Goal: Task Accomplishment & Management: Complete application form

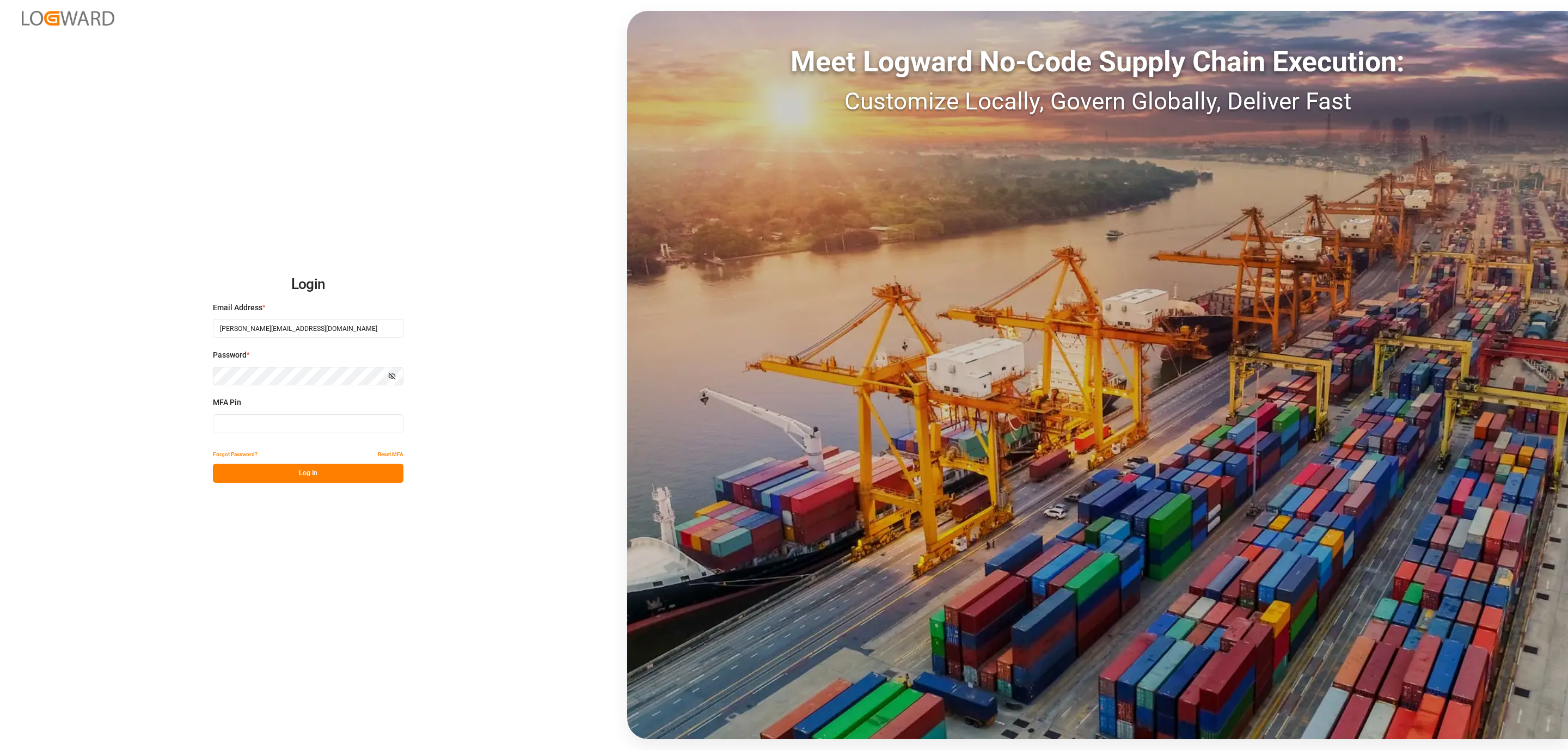
click at [273, 433] on div "MFA Pin" at bounding box center [307, 420] width 190 height 48
click at [271, 428] on input at bounding box center [307, 424] width 190 height 20
type input "948676"
click at [343, 462] on div "Forgot Password? Reset MFA" at bounding box center [307, 454] width 190 height 20
click at [342, 464] on button "Log In" at bounding box center [307, 474] width 190 height 20
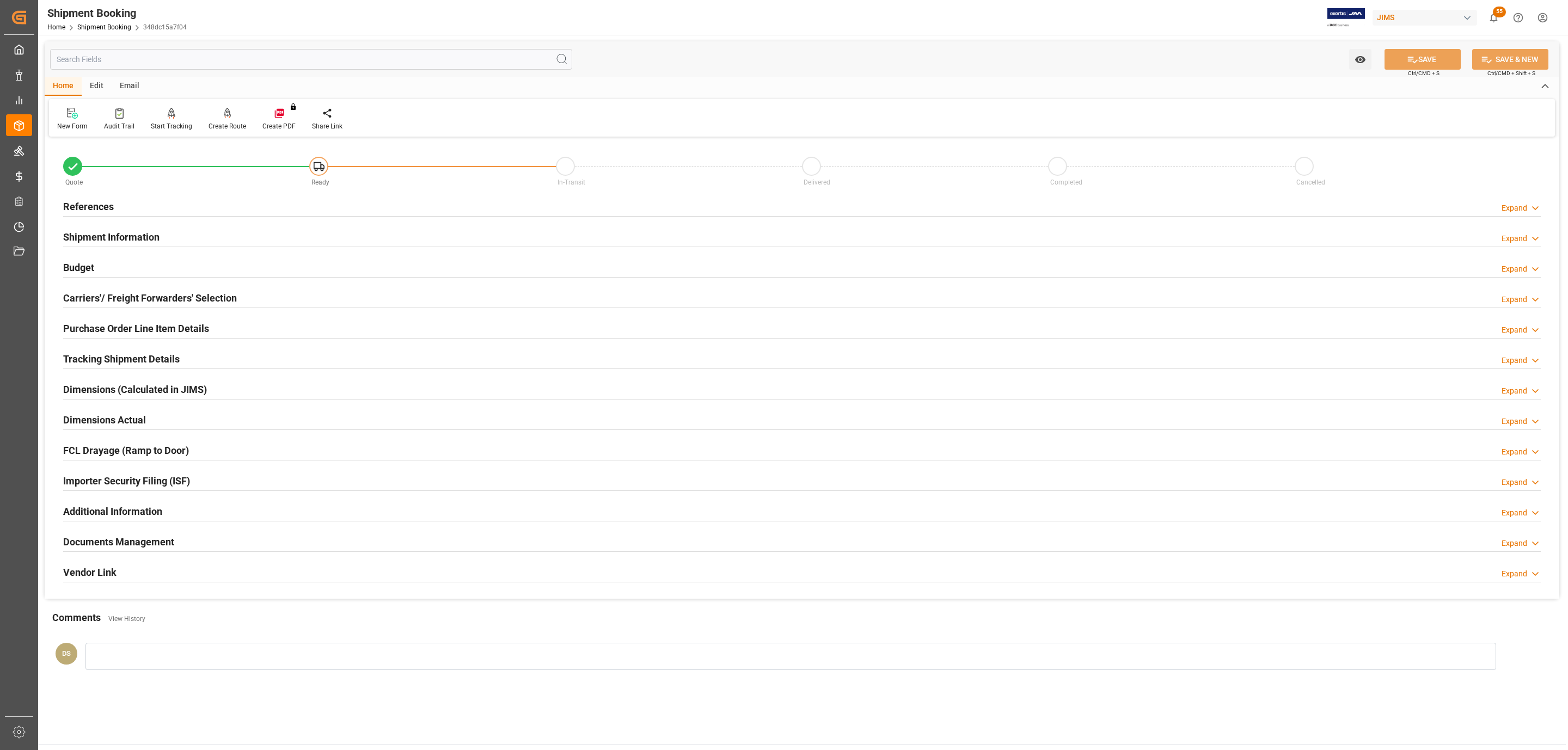
click at [130, 293] on h2 "Carriers'/ Freight Forwarders' Selection" at bounding box center [150, 297] width 174 height 15
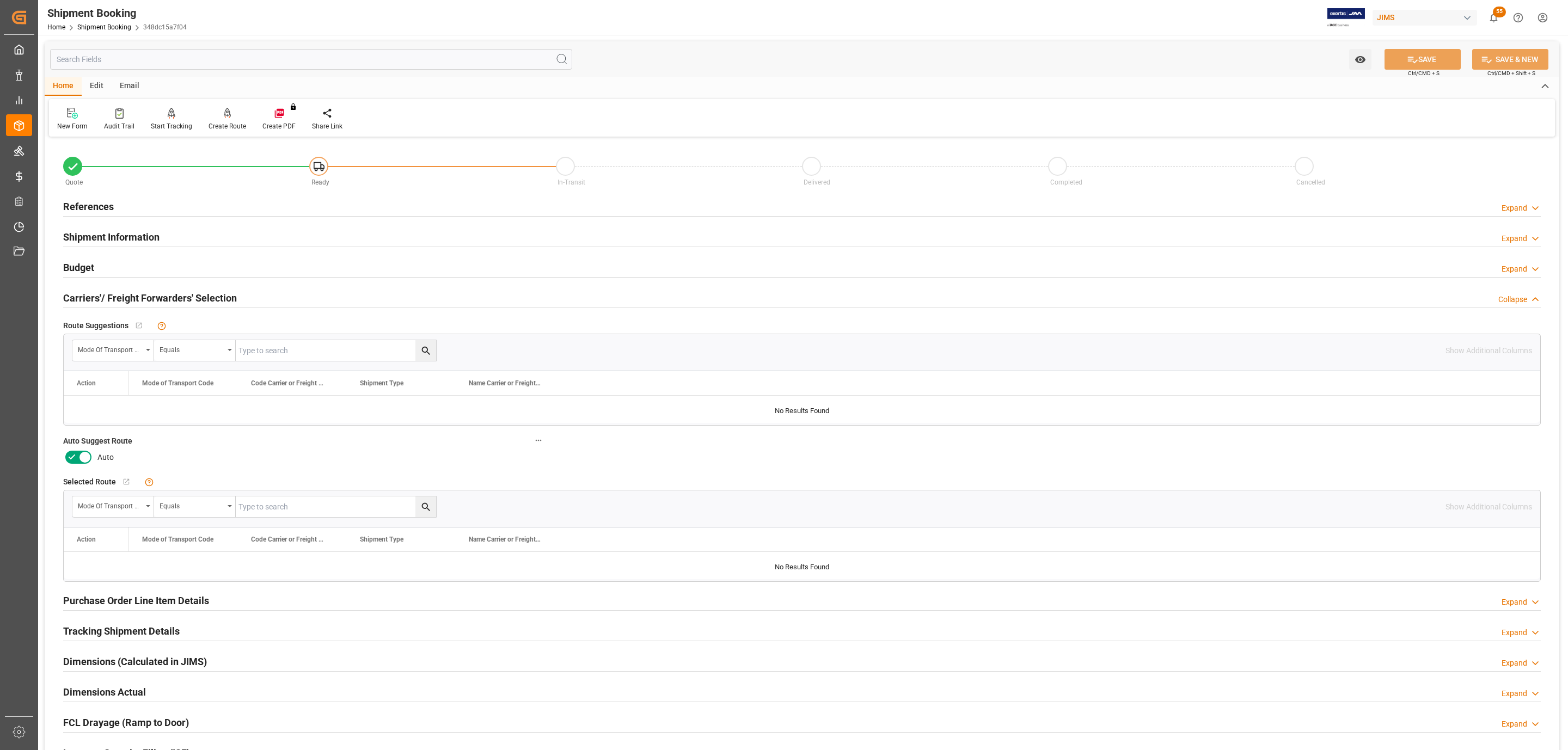
click at [87, 204] on h2 "References" at bounding box center [89, 206] width 51 height 15
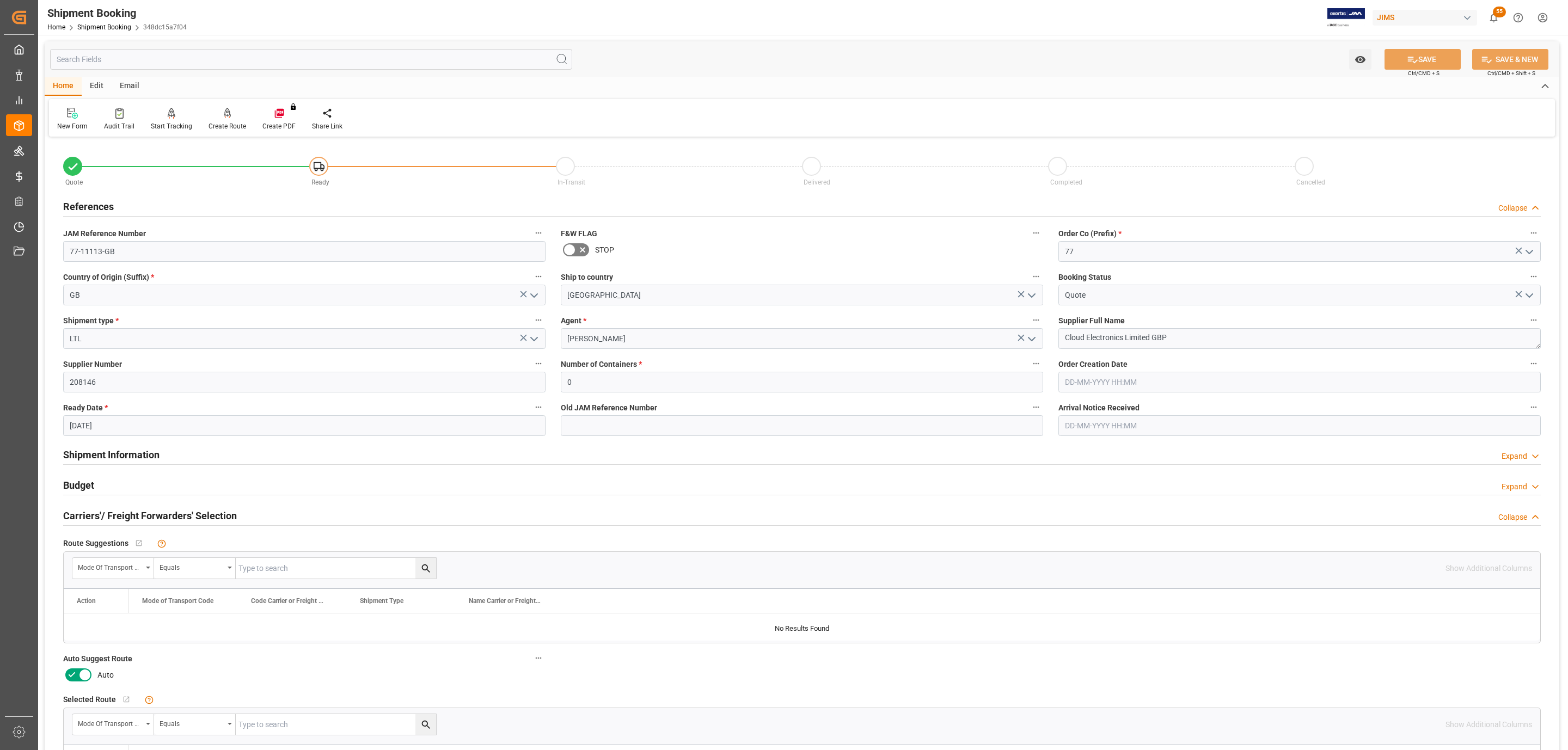
click at [87, 204] on h2 "References" at bounding box center [89, 206] width 51 height 15
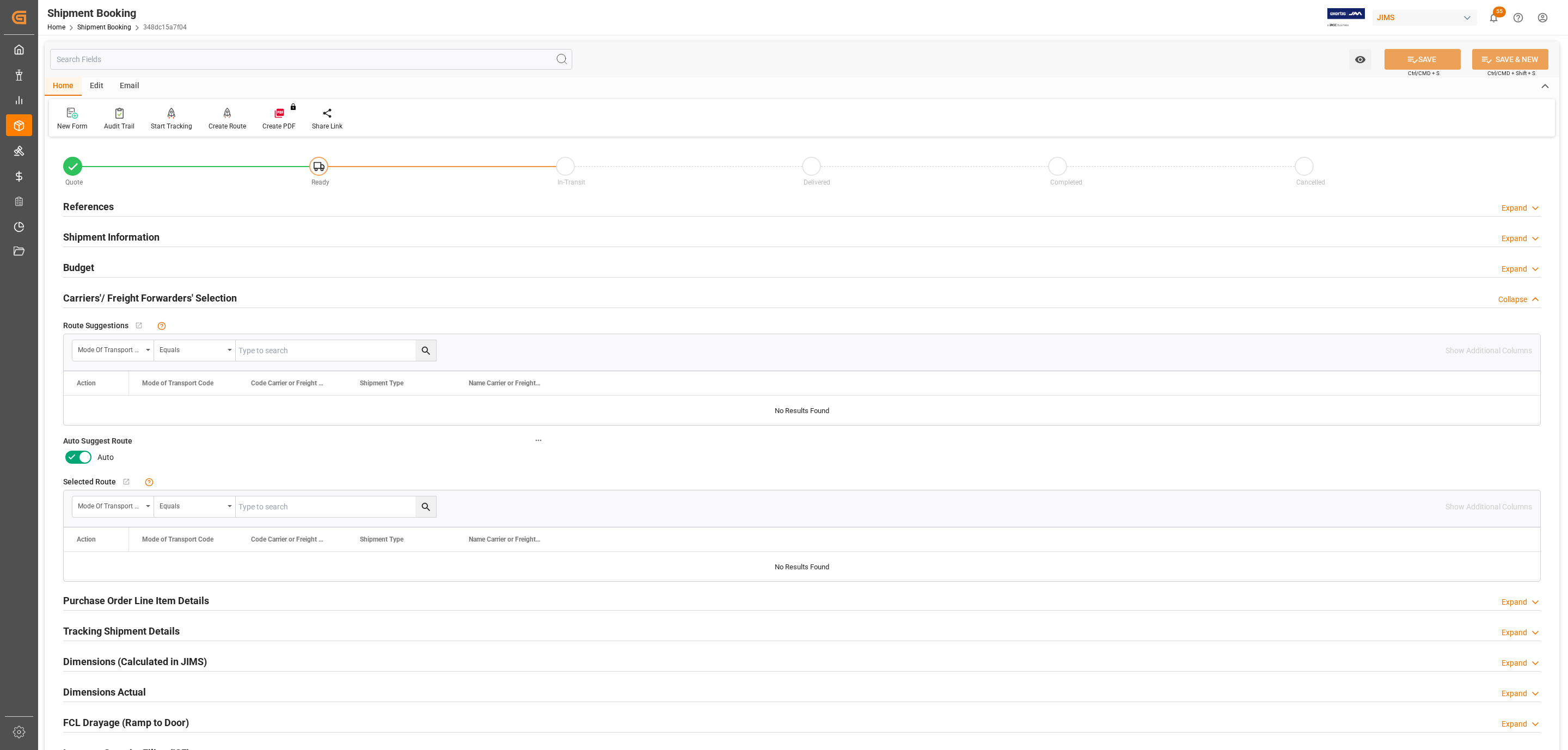
click at [90, 458] on icon at bounding box center [84, 456] width 13 height 13
click at [0, 0] on input "checkbox" at bounding box center [0, 0] width 0 height 0
click at [1434, 67] on button "SAVE" at bounding box center [1423, 59] width 76 height 20
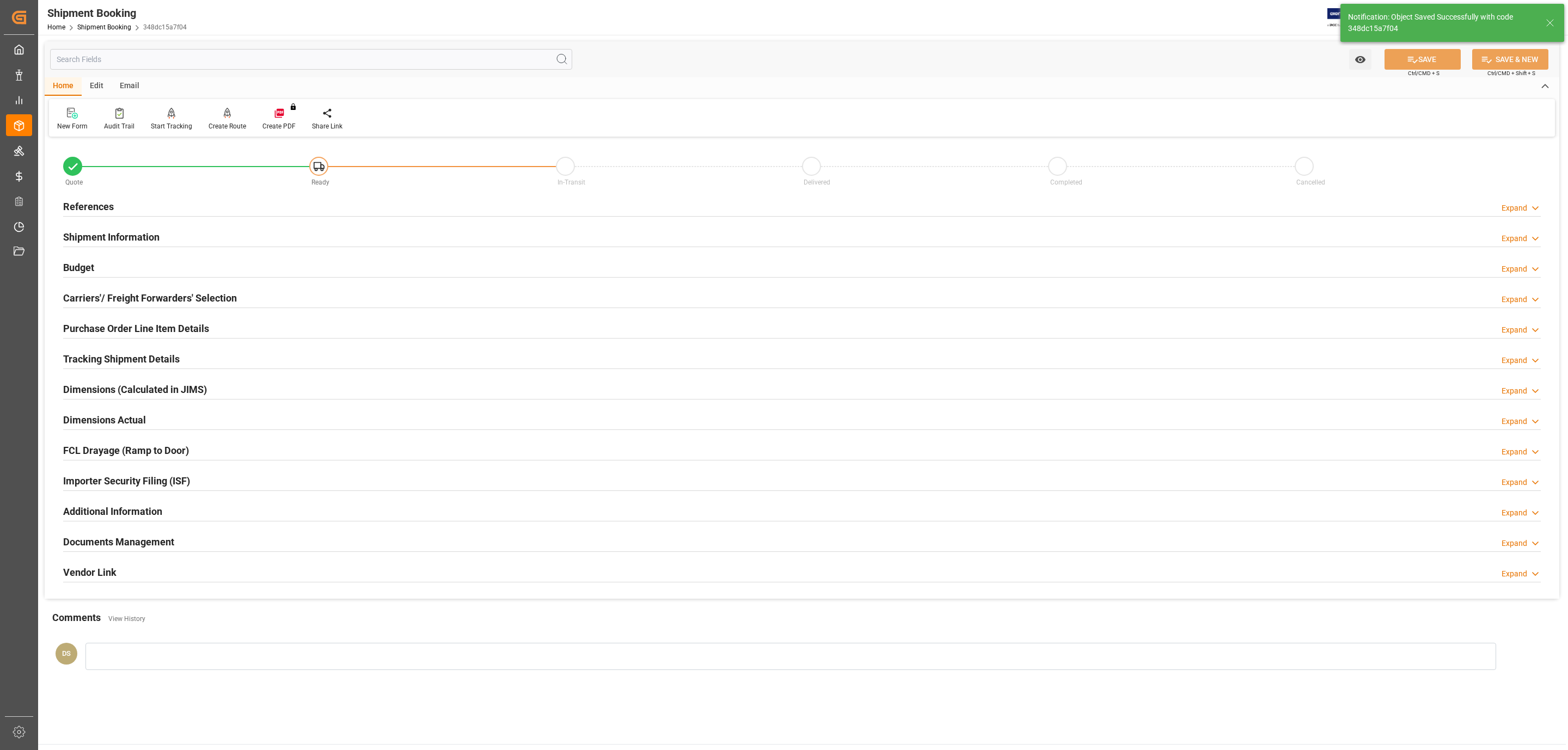
click at [109, 273] on div "Budget Expand" at bounding box center [802, 266] width 1478 height 20
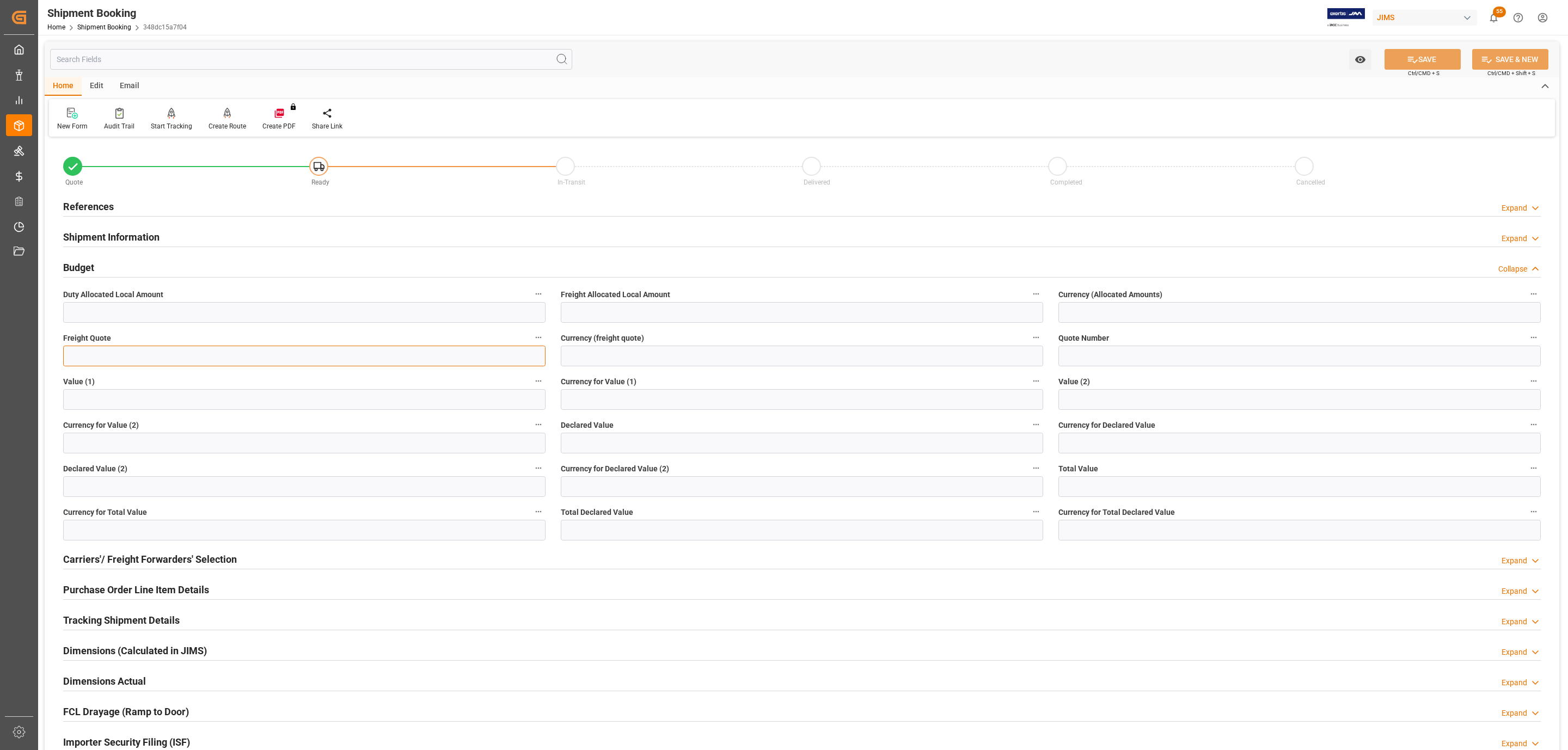
click at [83, 355] on input "text" at bounding box center [304, 355] width 482 height 20
type input "570"
type input "usd"
click at [1427, 56] on button "SAVE" at bounding box center [1423, 59] width 76 height 20
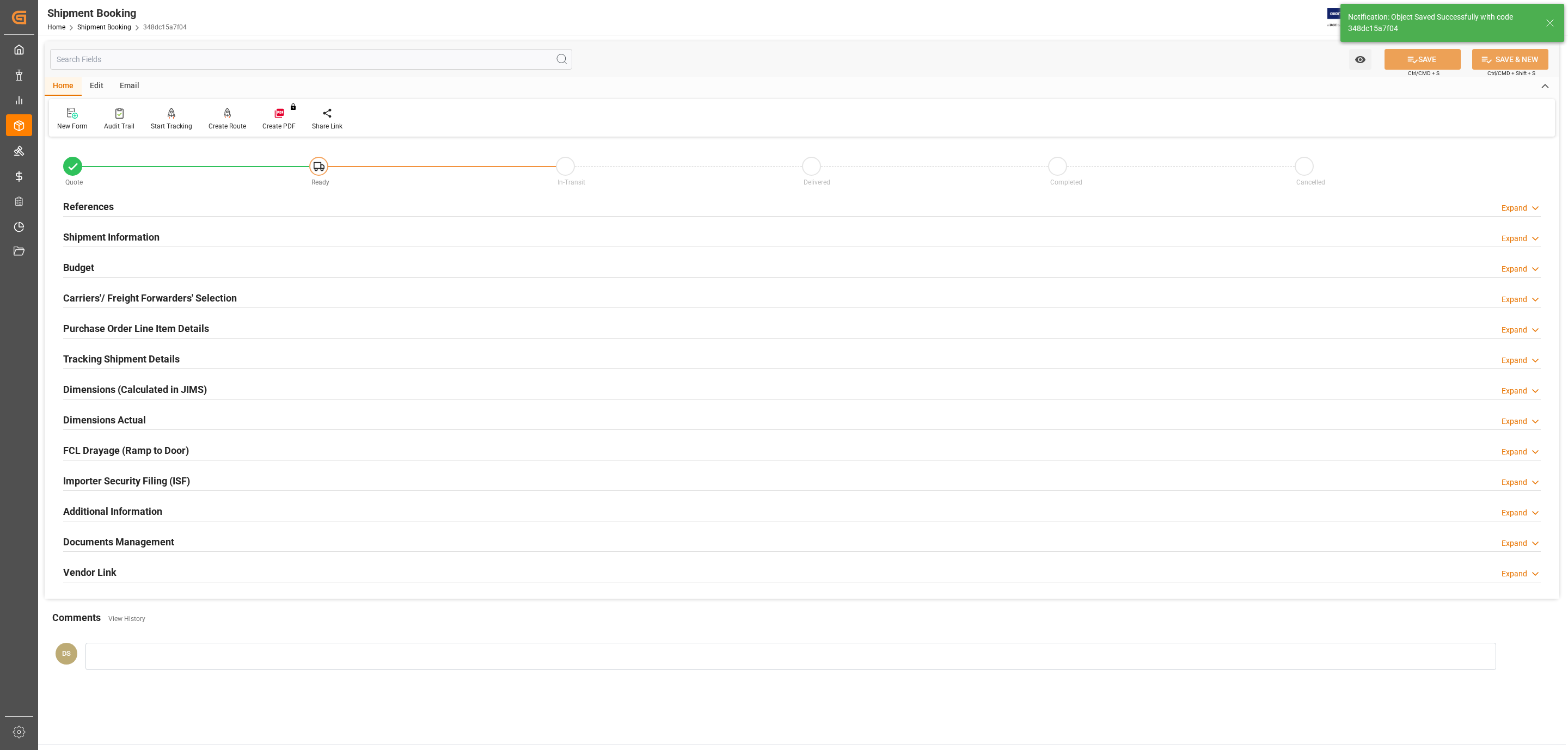
click at [156, 351] on div "Tracking Shipment Details" at bounding box center [121, 358] width 116 height 20
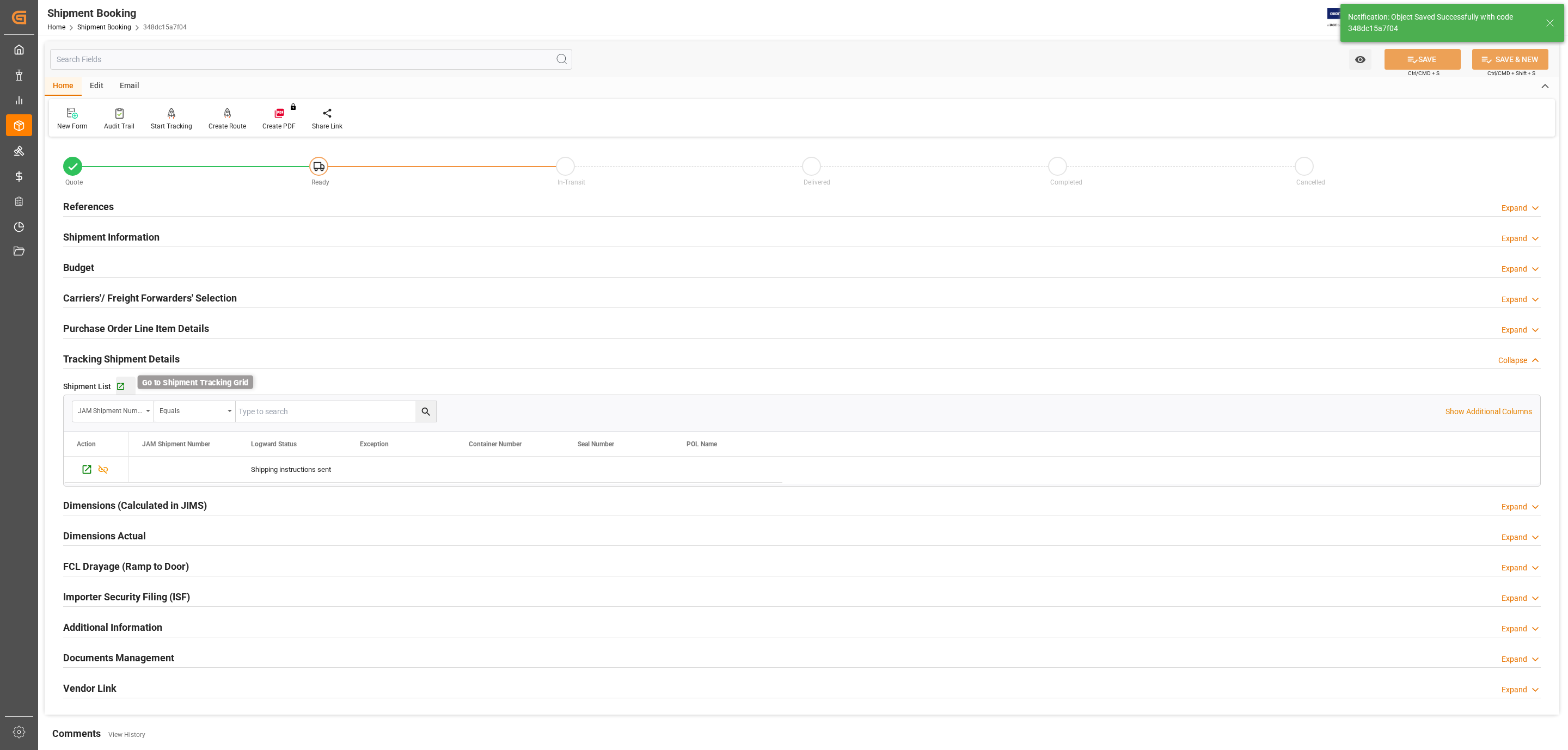
click at [118, 387] on icon "button" at bounding box center [120, 386] width 9 height 9
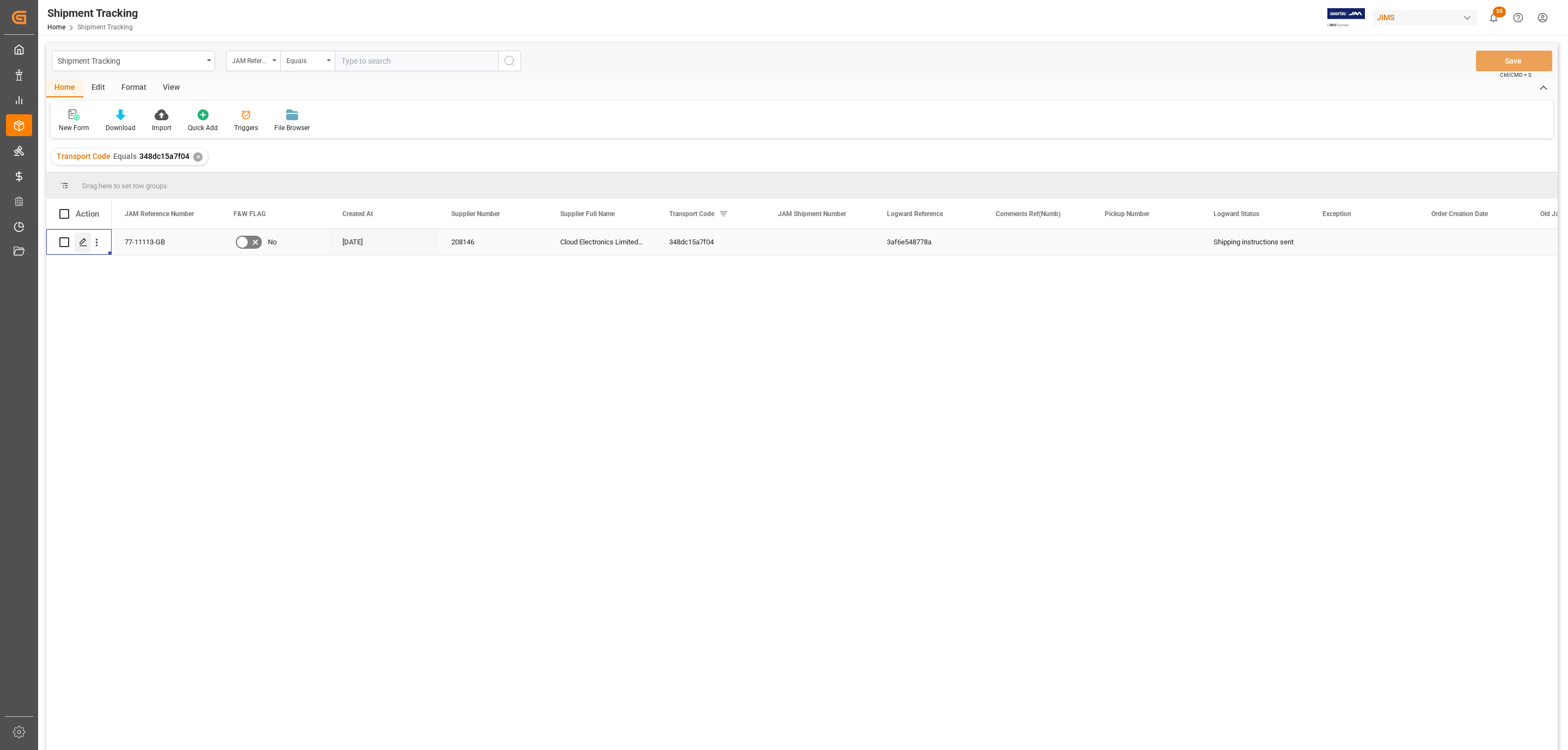
click at [81, 246] on line "Press SPACE to select this row." at bounding box center [83, 246] width 7 height 0
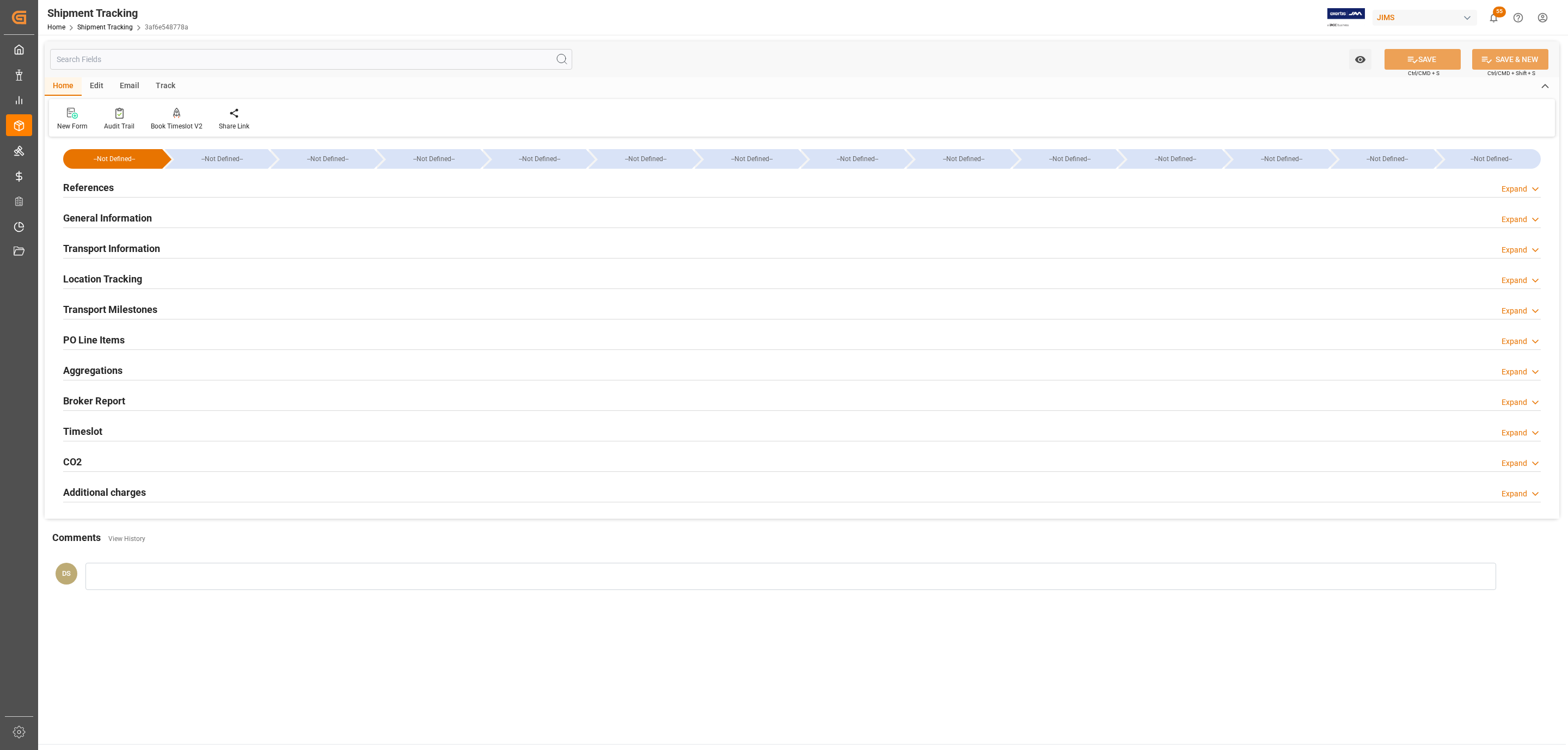
type input "[DATE]"
click at [132, 181] on div "References Expand" at bounding box center [802, 186] width 1478 height 20
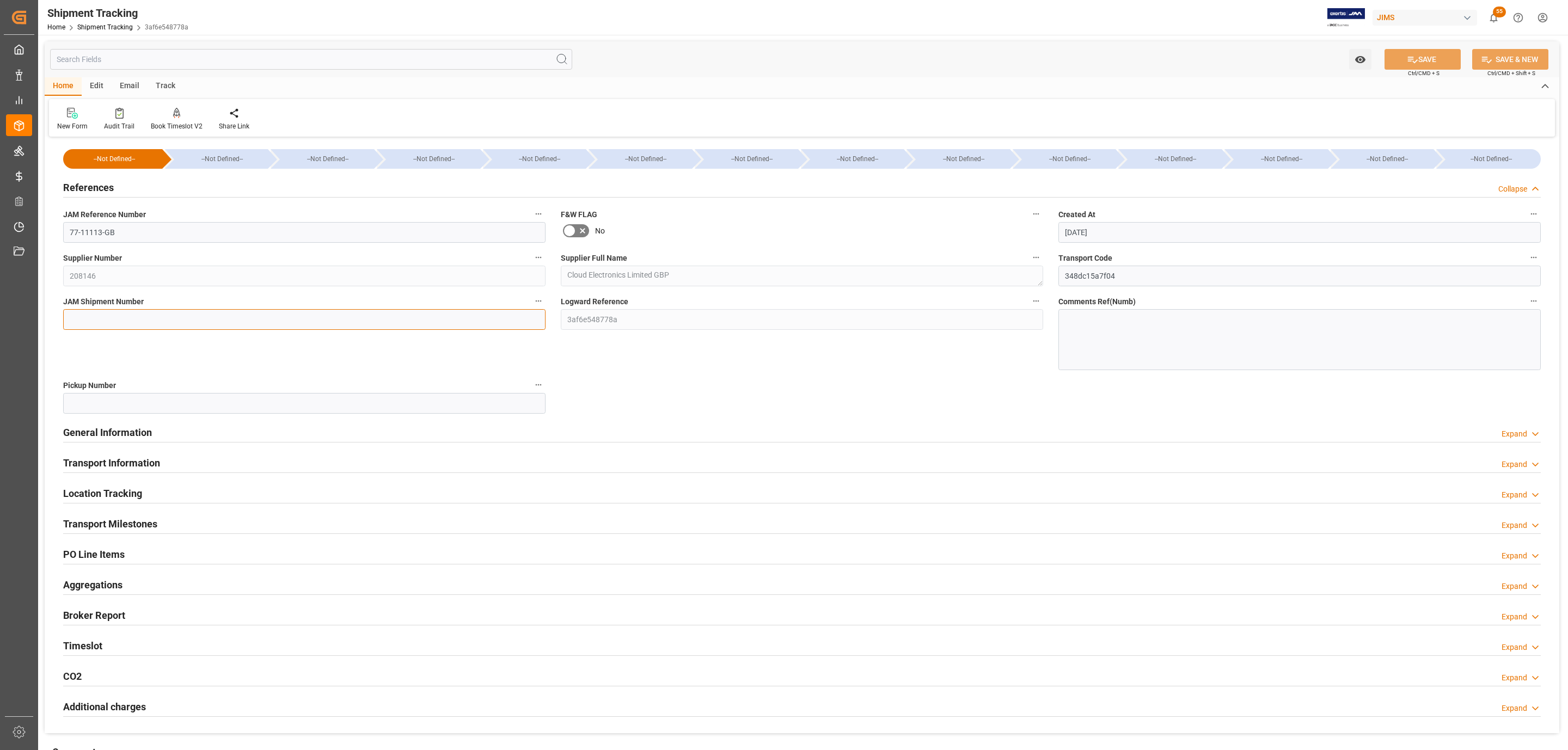
drag, startPoint x: 97, startPoint y: 315, endPoint x: 810, endPoint y: 183, distance: 725.1
click at [97, 315] on input at bounding box center [304, 319] width 482 height 20
paste input "73060"
type input "73060"
click at [1426, 53] on button "SAVE" at bounding box center [1423, 59] width 76 height 20
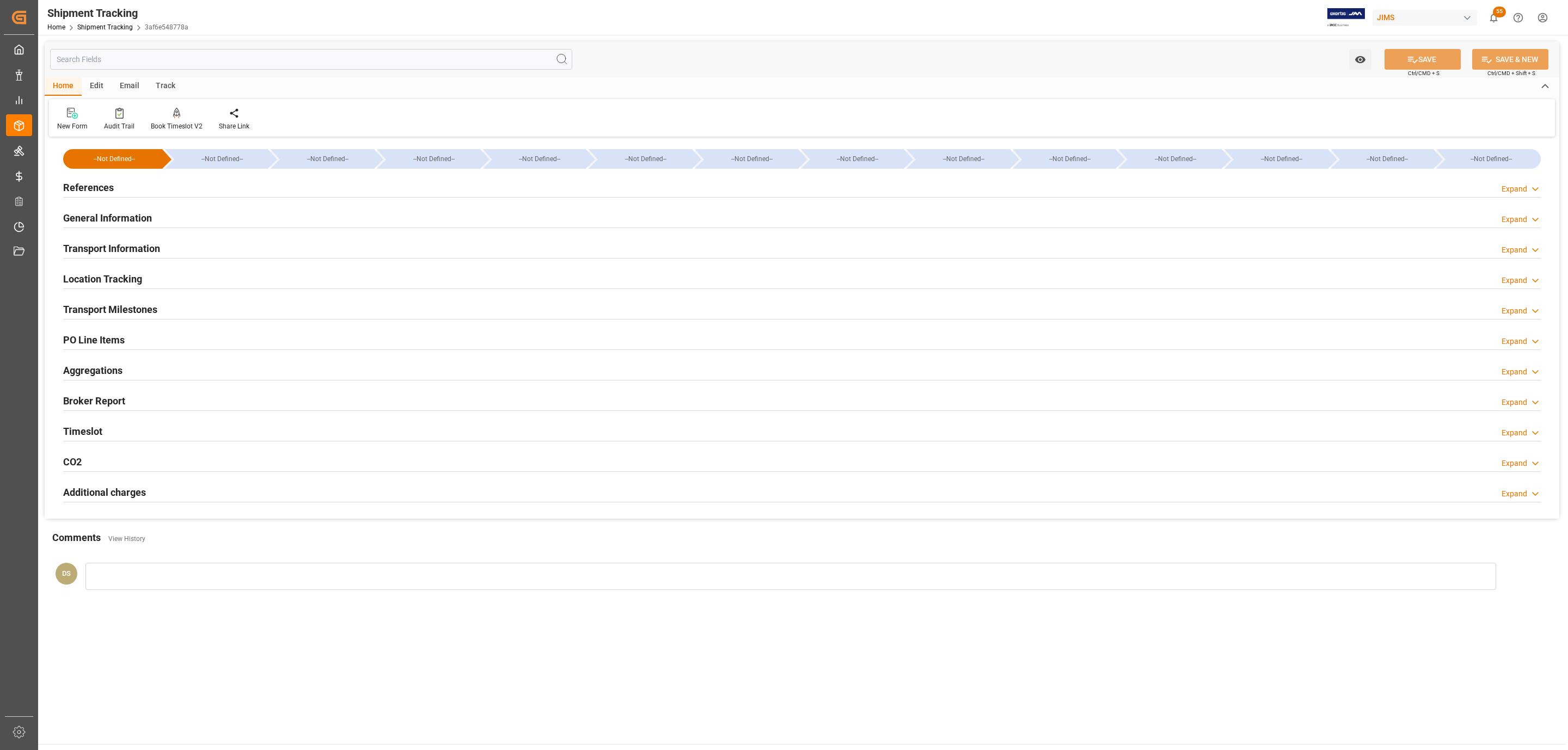
click at [108, 215] on h2 "General Information" at bounding box center [107, 217] width 89 height 15
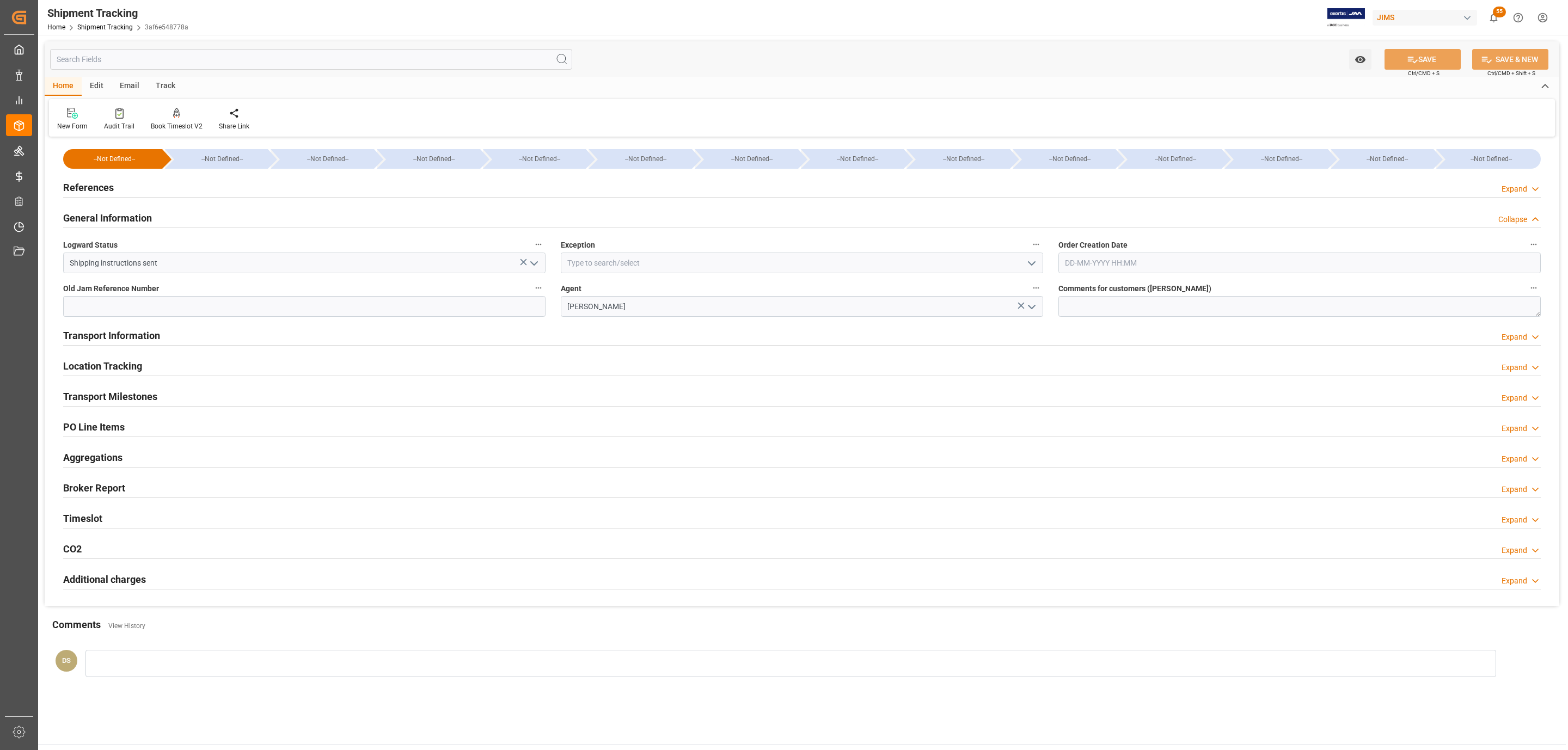
click at [108, 215] on h2 "General Information" at bounding box center [107, 217] width 89 height 15
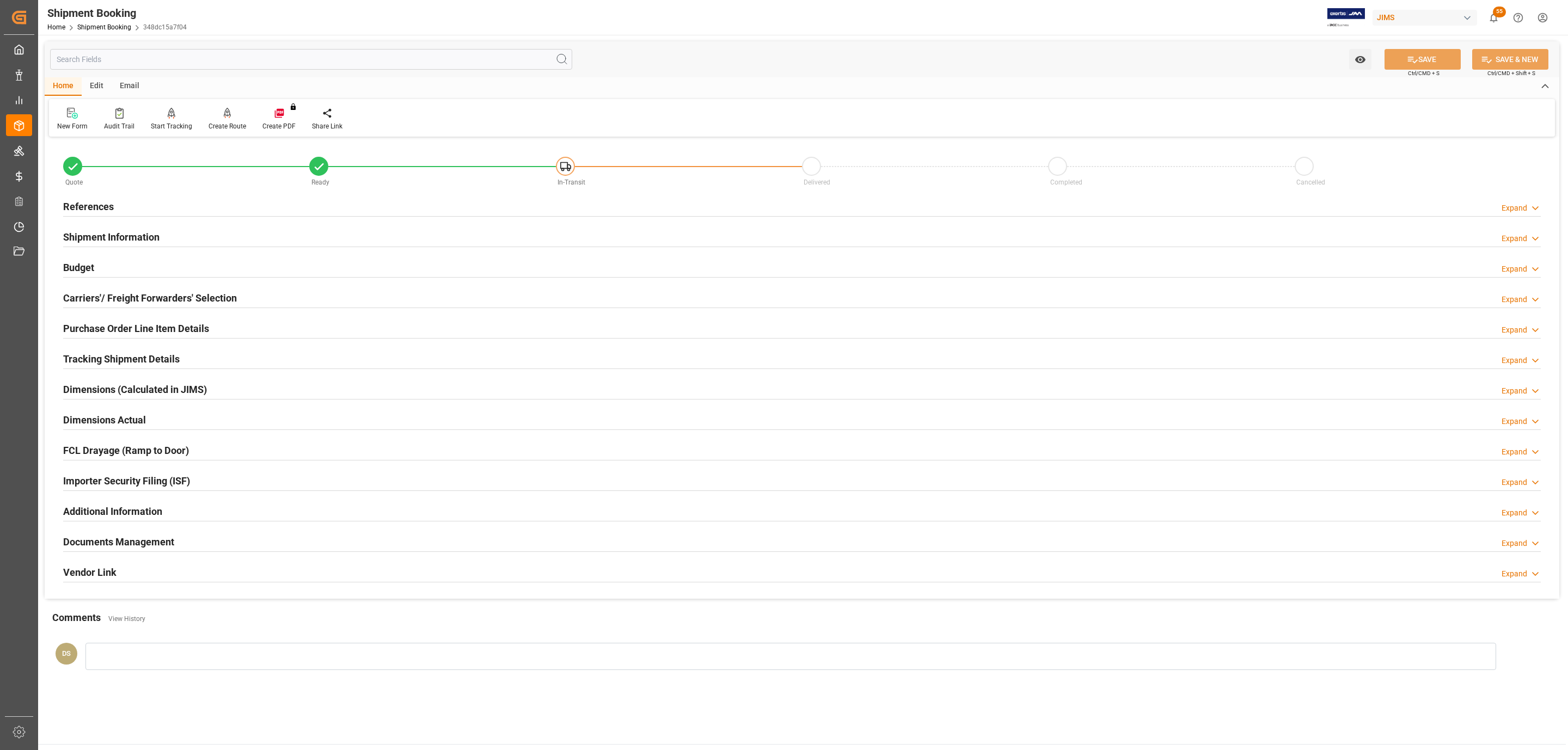
click at [135, 275] on div "Budget Expand" at bounding box center [802, 266] width 1478 height 20
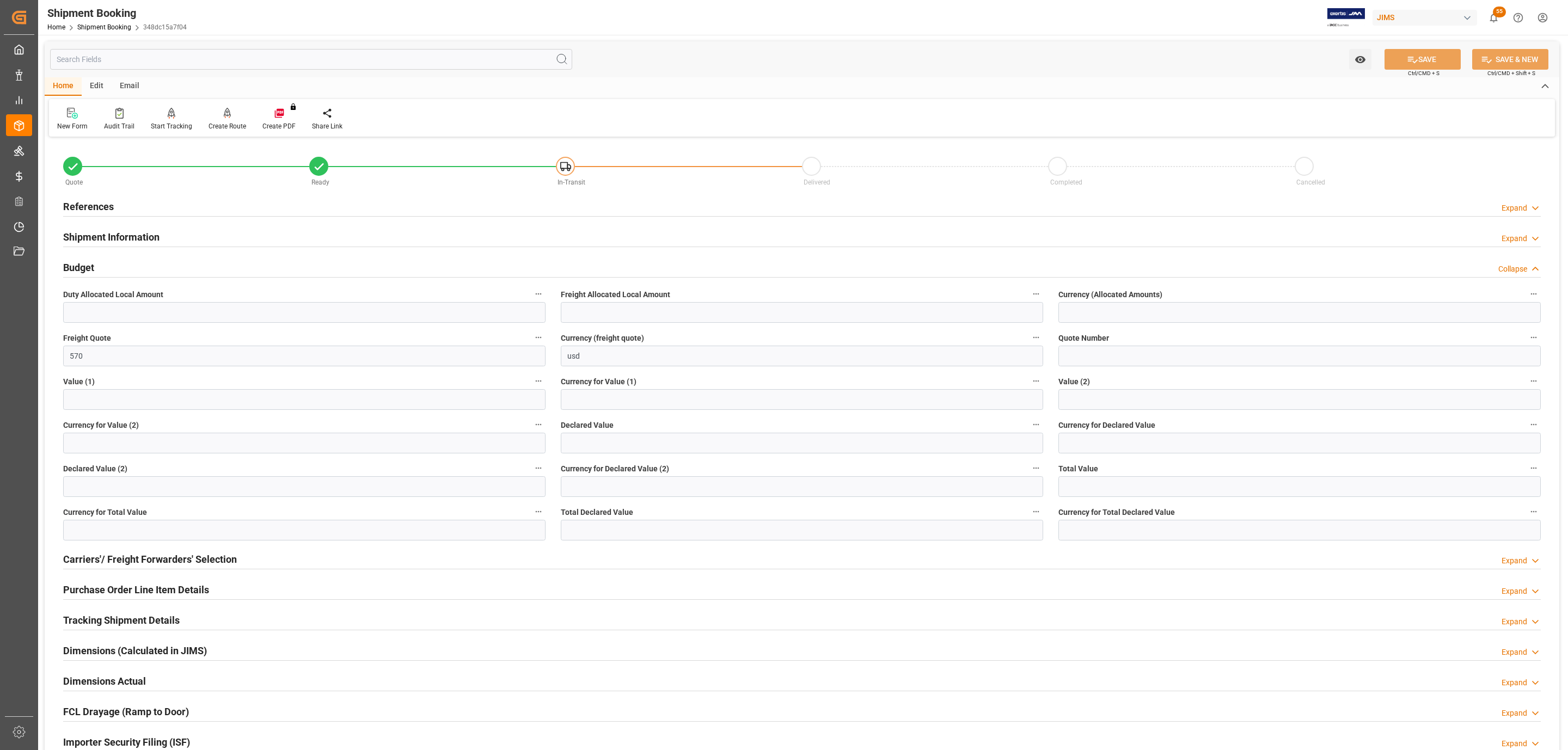
click at [135, 274] on div "Budget Collapse" at bounding box center [802, 266] width 1478 height 20
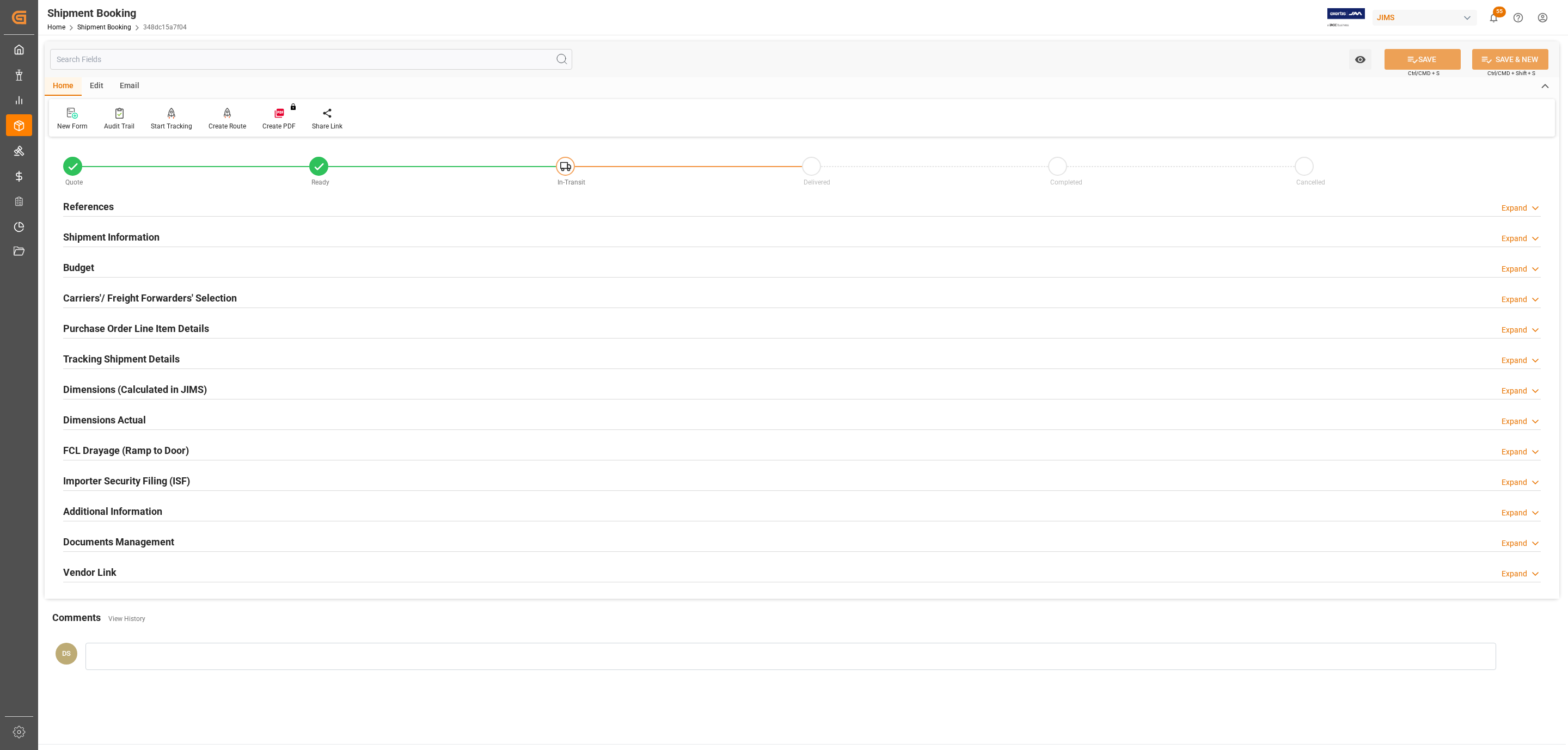
click at [131, 293] on h2 "Carriers'/ Freight Forwarders' Selection" at bounding box center [150, 297] width 174 height 15
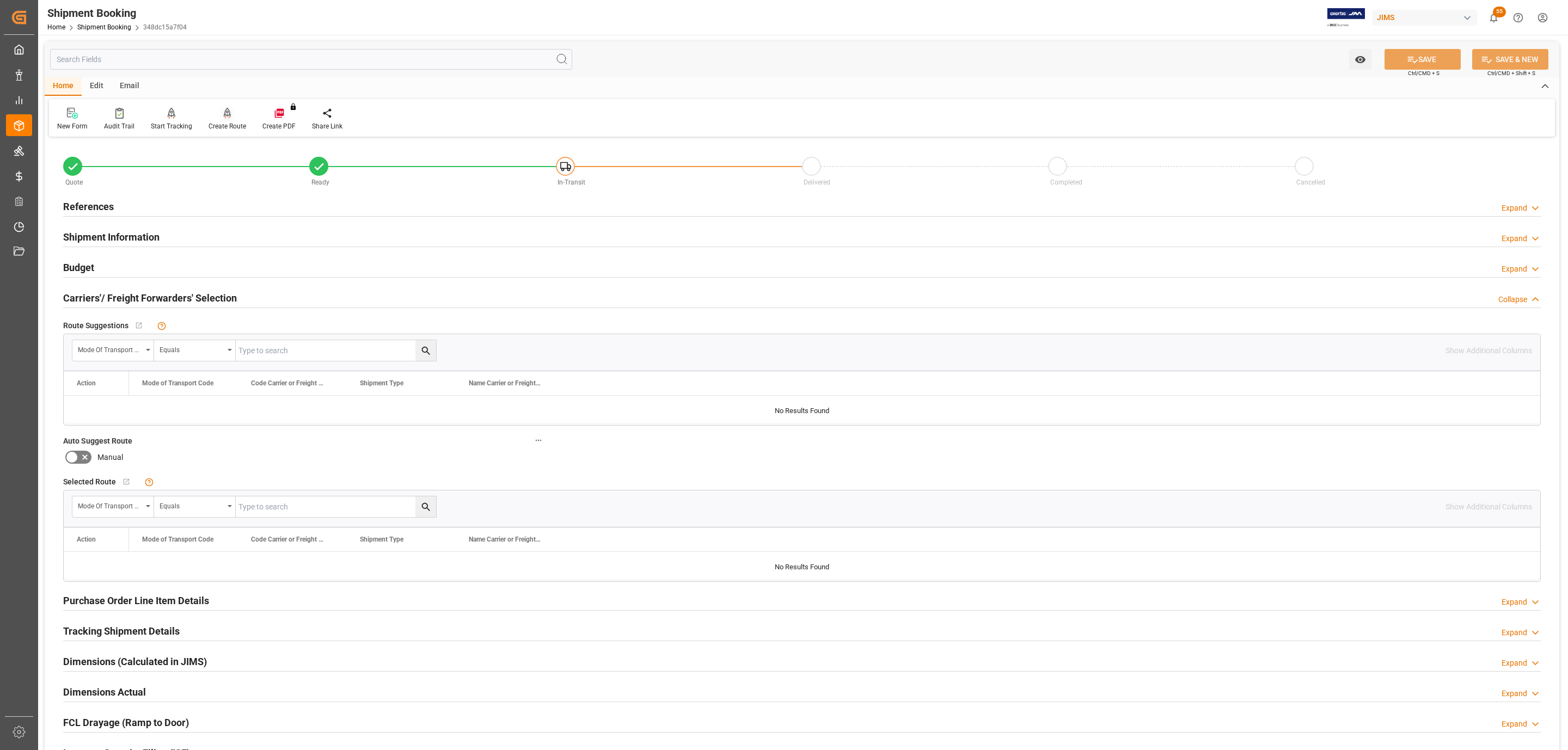
click at [224, 116] on icon at bounding box center [227, 112] width 8 height 9
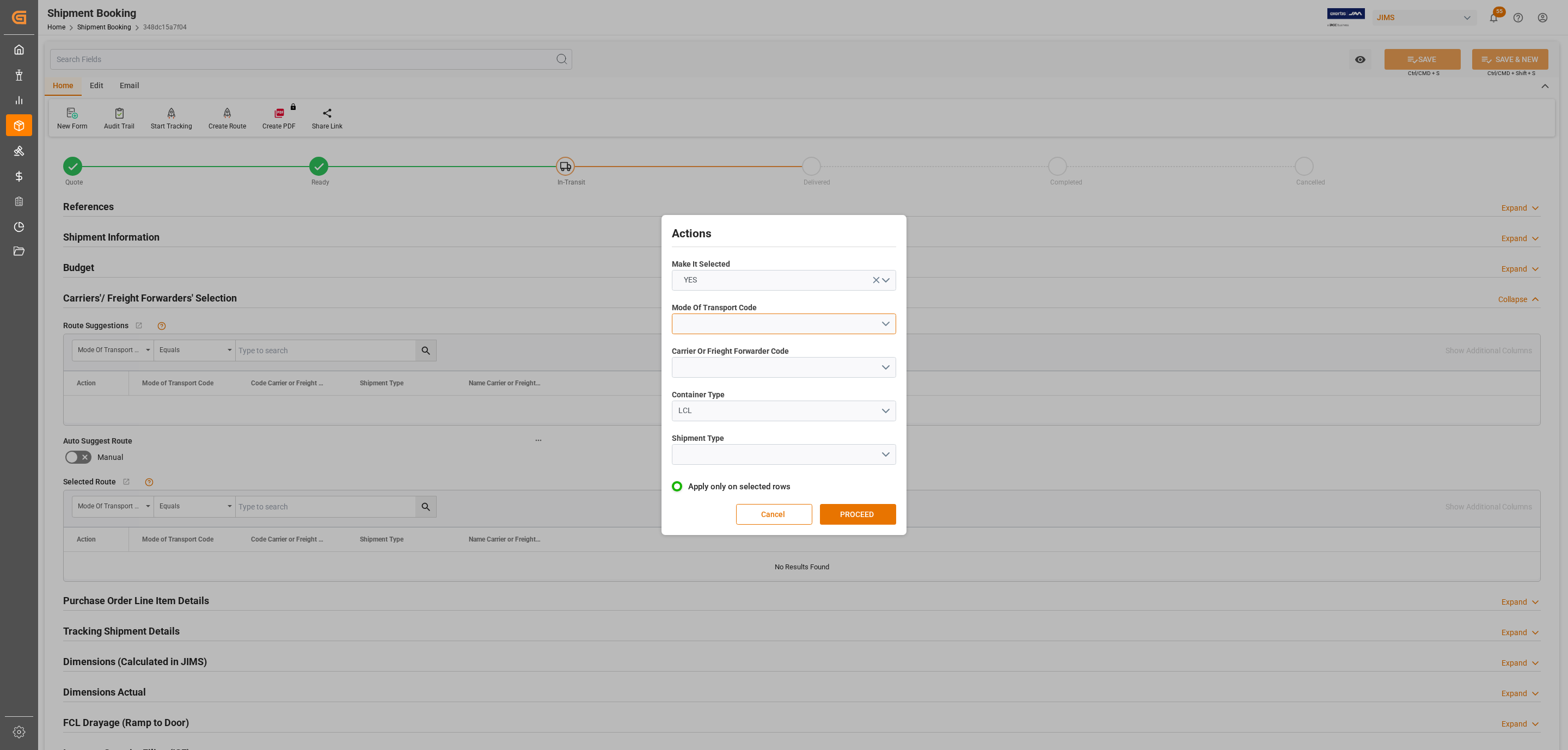
click at [716, 324] on button "open menu" at bounding box center [784, 323] width 224 height 20
click at [739, 346] on div "2- COURIER AIR" at bounding box center [784, 349] width 223 height 22
click at [734, 359] on button "open menu" at bounding box center [784, 367] width 224 height 20
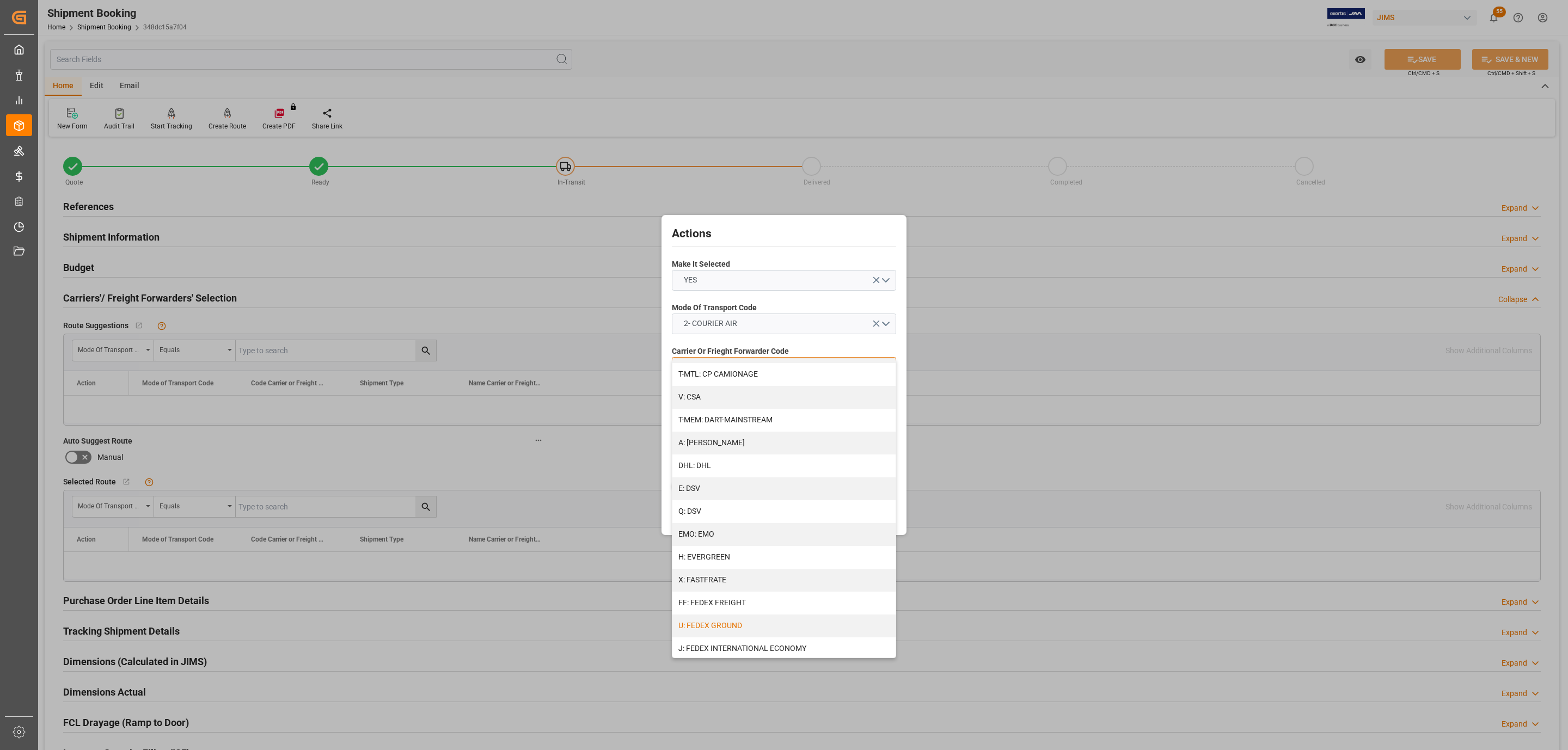
scroll to position [245, 0]
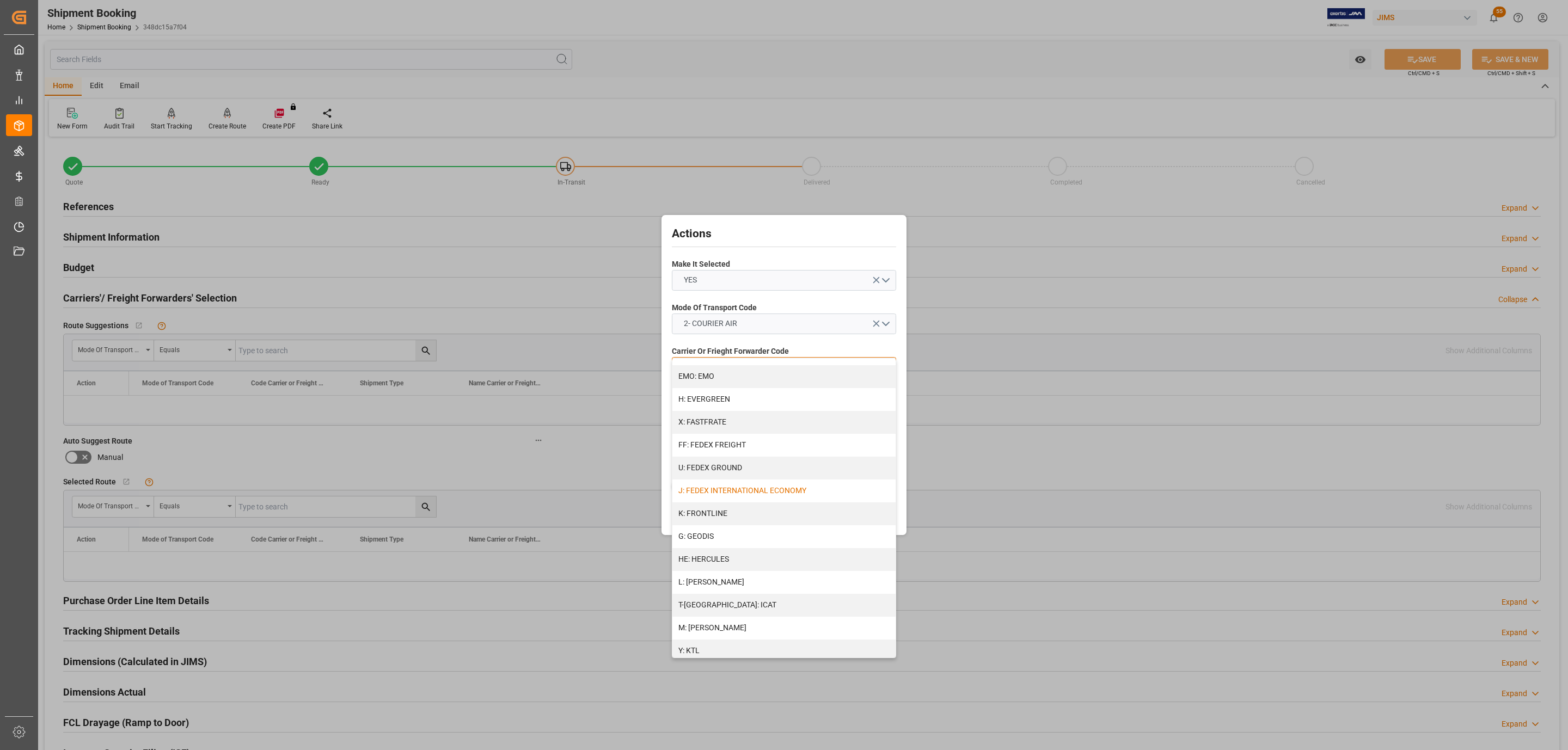
click at [756, 490] on div "J: FEDEX INTERNATIONAL ECONOMY" at bounding box center [784, 491] width 223 height 22
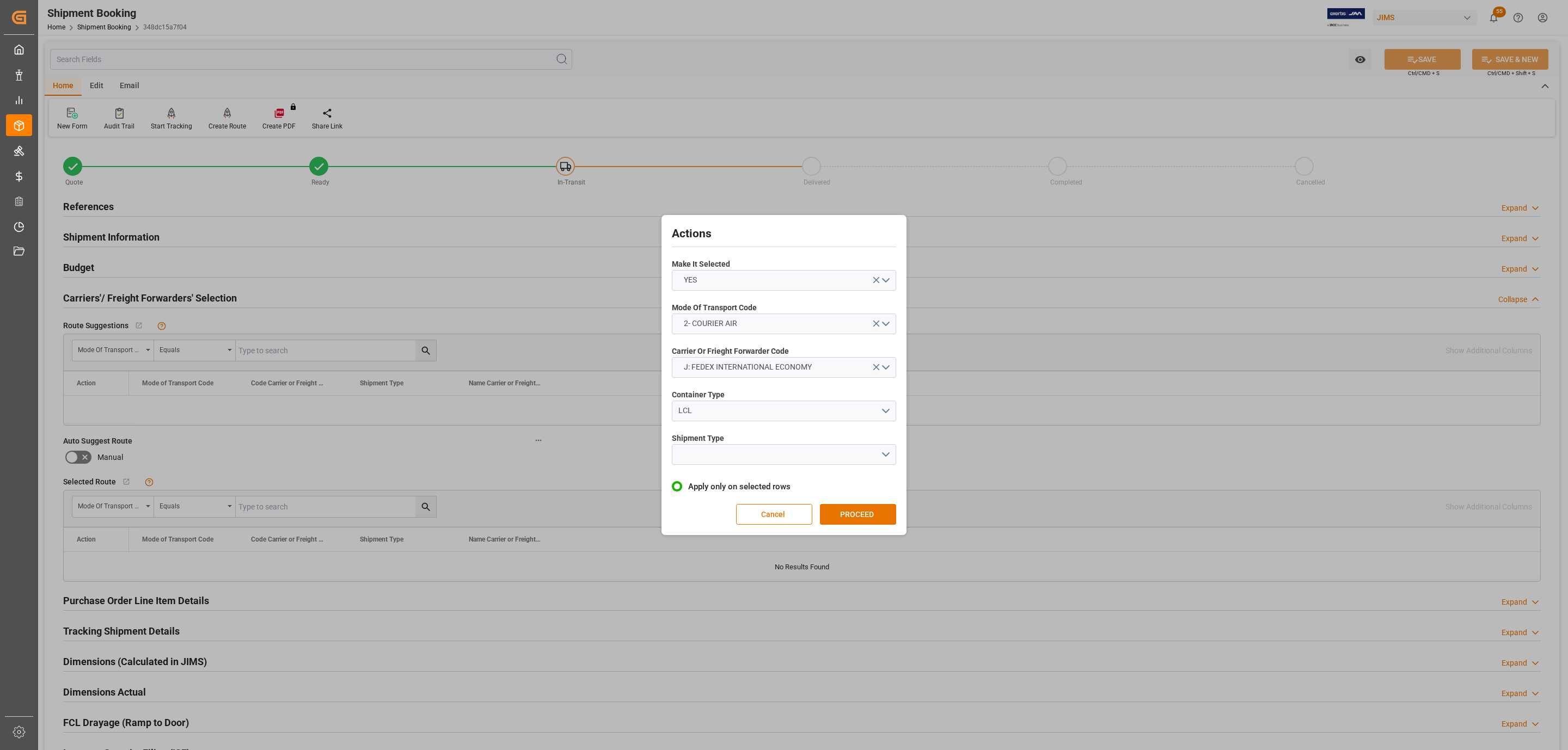
click at [736, 434] on label "Shipment Type" at bounding box center [784, 439] width 224 height 12
click at [737, 444] on button "open menu" at bounding box center [784, 454] width 224 height 20
click at [737, 452] on div "LTL" at bounding box center [784, 456] width 223 height 22
click at [837, 498] on div "Actions Make It Selected YES Mode Of Transport Code 2- COURIER AIR Carrier Or F…" at bounding box center [784, 375] width 240 height 315
click at [850, 508] on button "PROCEED" at bounding box center [859, 514] width 76 height 20
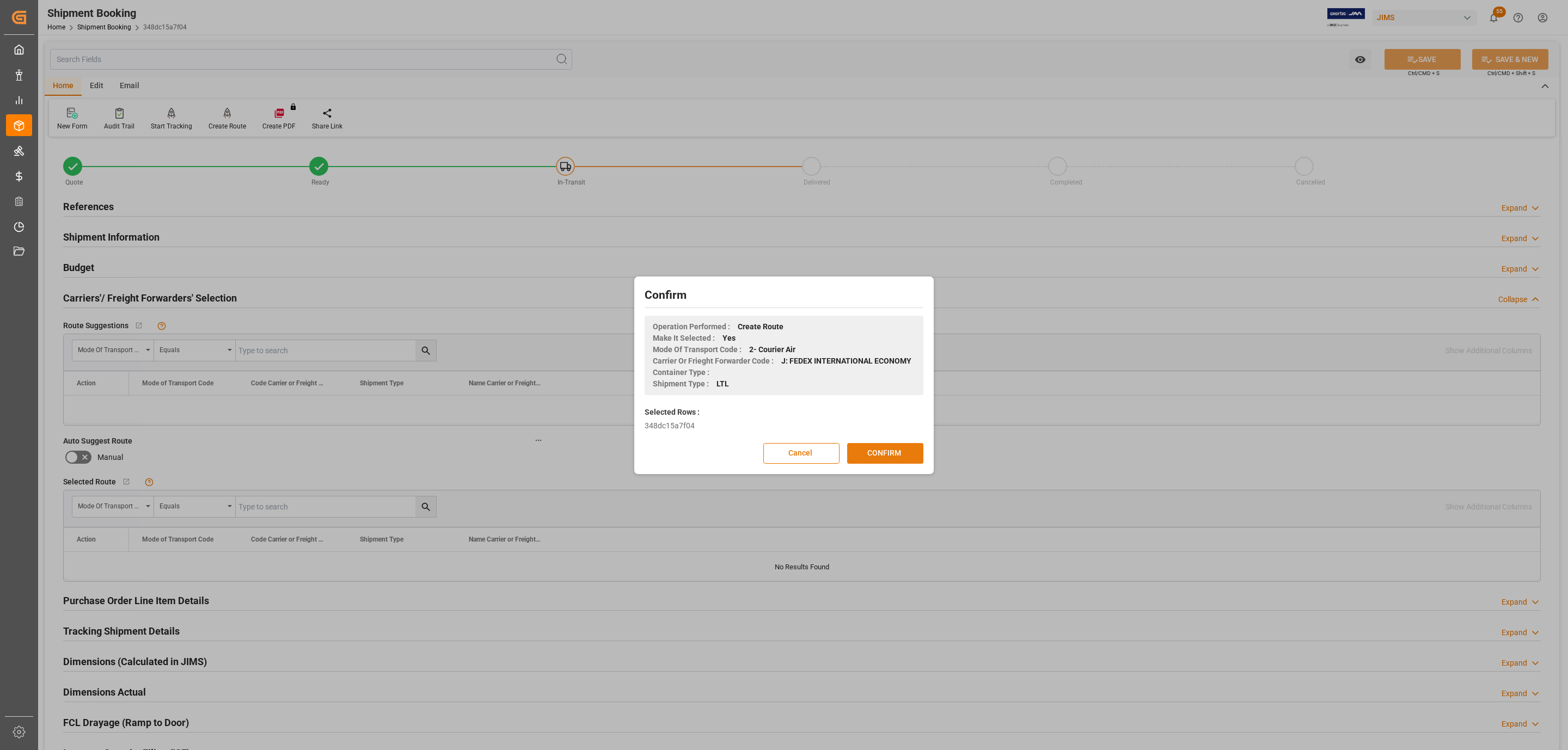
click at [870, 462] on button "CONFIRM" at bounding box center [885, 453] width 76 height 20
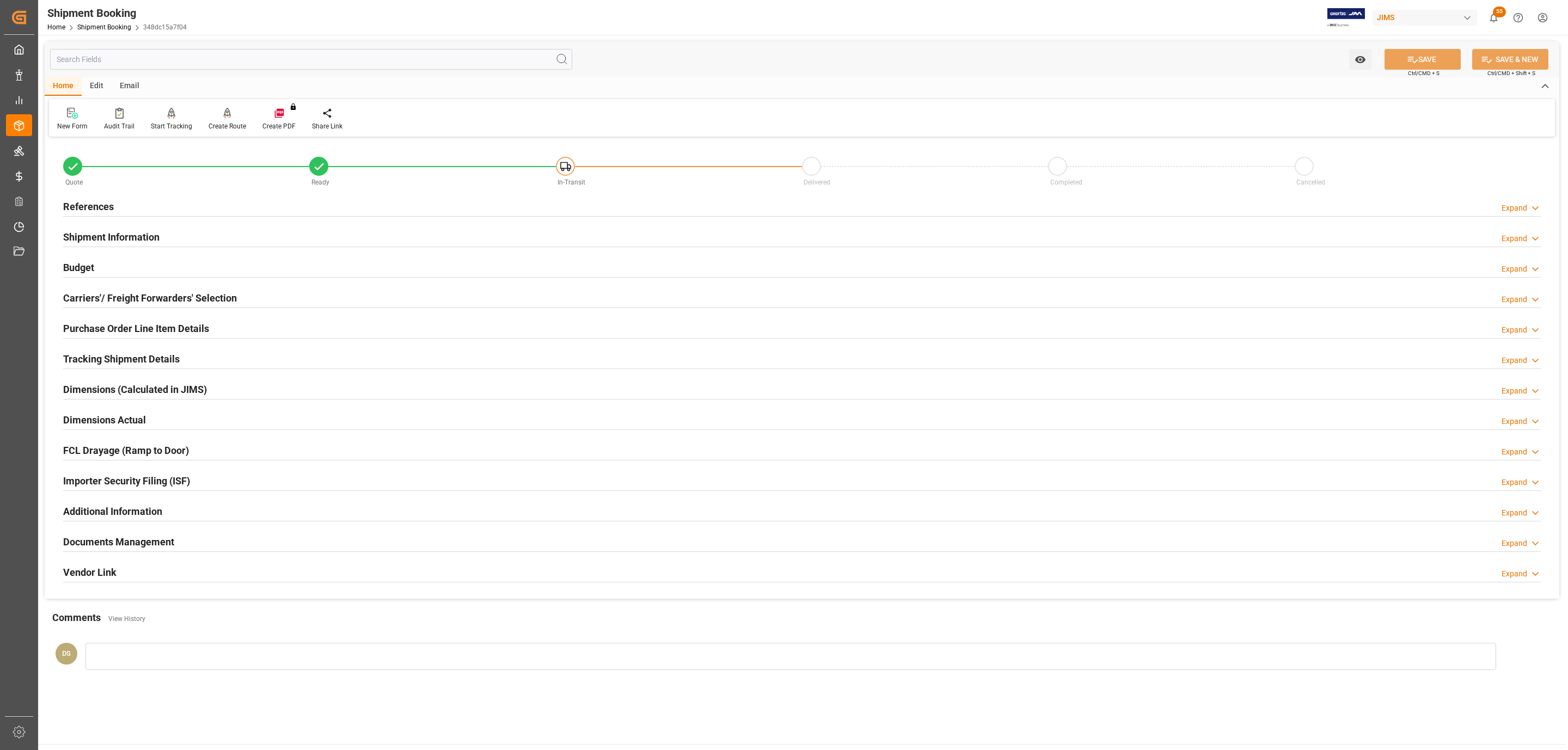
click at [139, 252] on div "Shipment Information Expand" at bounding box center [802, 237] width 1493 height 30
click at [133, 260] on div "Budget Expand" at bounding box center [802, 266] width 1478 height 20
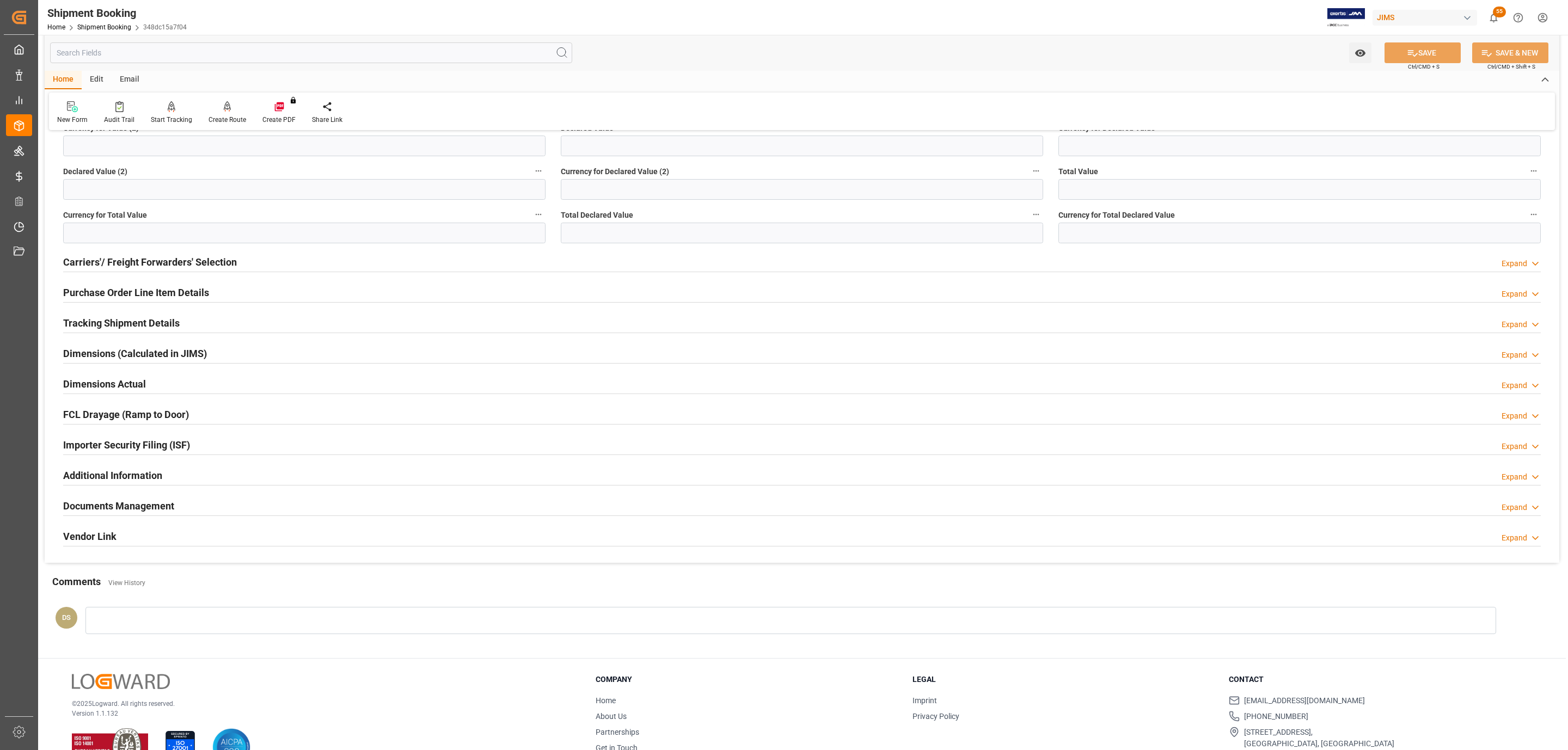
scroll to position [327, 0]
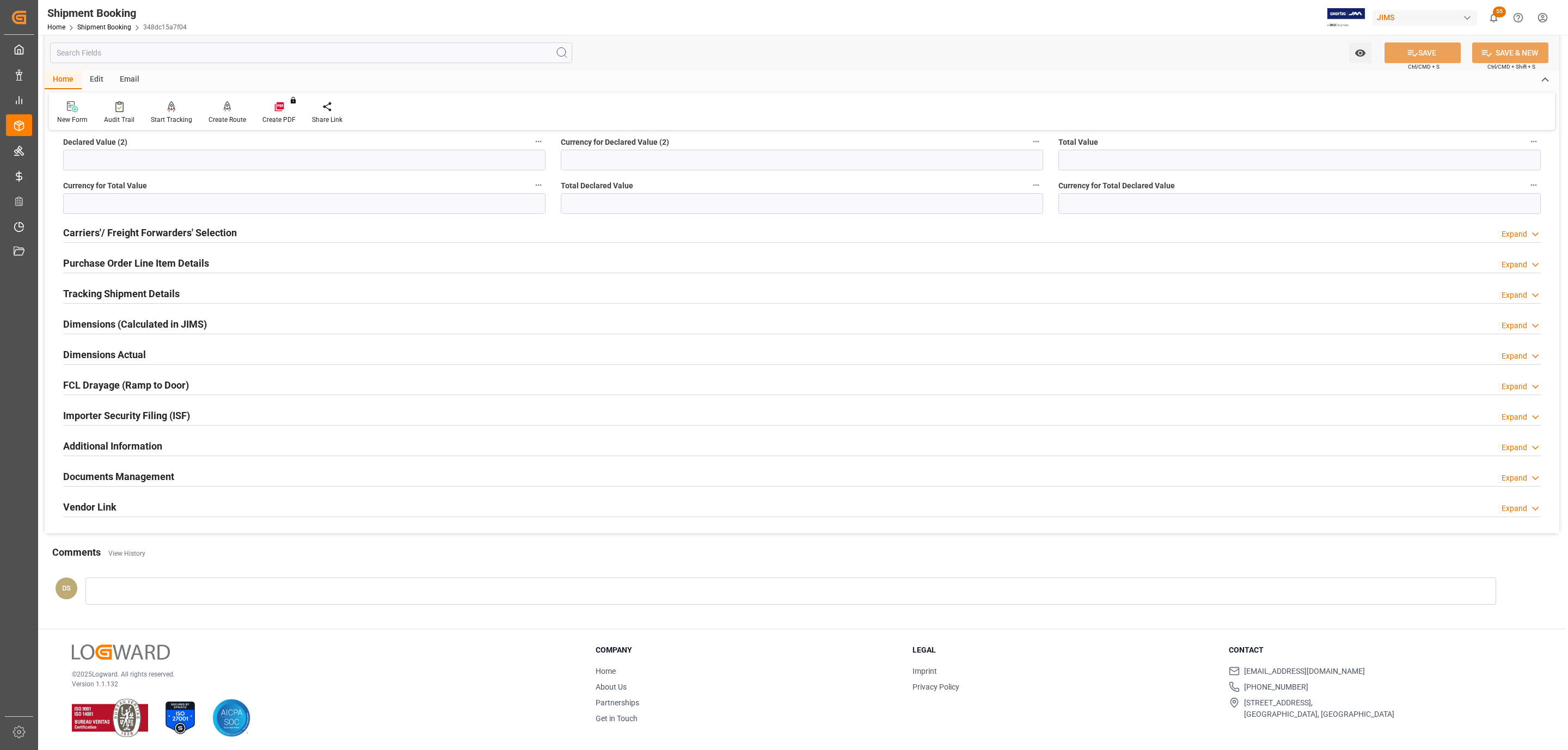
click at [137, 469] on div "Documents Management" at bounding box center [119, 475] width 111 height 20
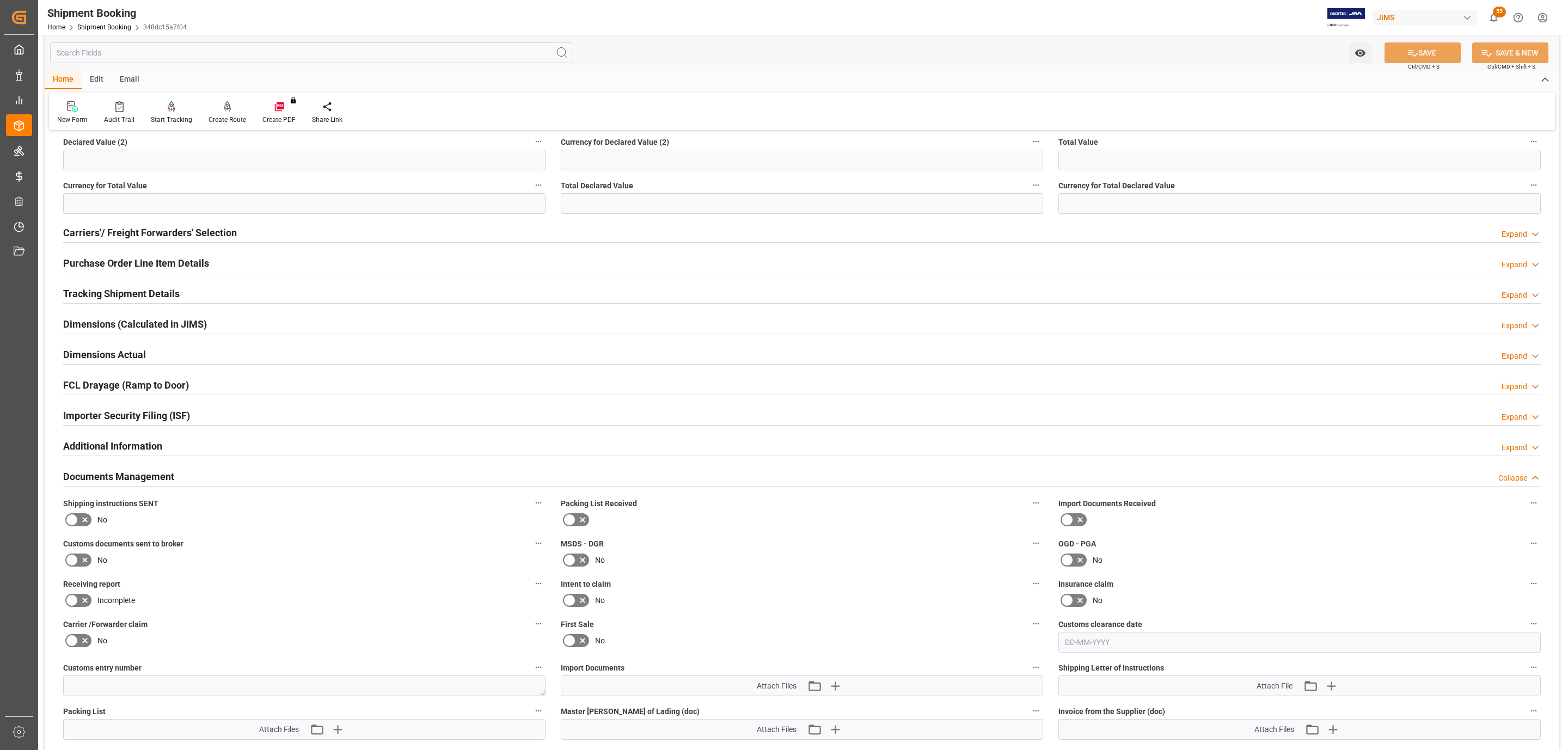
click at [82, 523] on icon at bounding box center [84, 519] width 13 height 13
click at [0, 0] on input "checkbox" at bounding box center [0, 0] width 0 height 0
click at [1415, 58] on icon at bounding box center [1413, 54] width 12 height 12
